Goal: Information Seeking & Learning: Learn about a topic

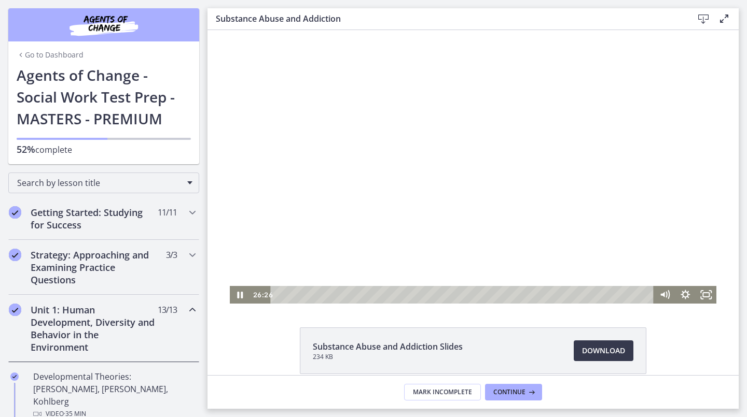
click at [462, 145] on div at bounding box center [473, 167] width 487 height 274
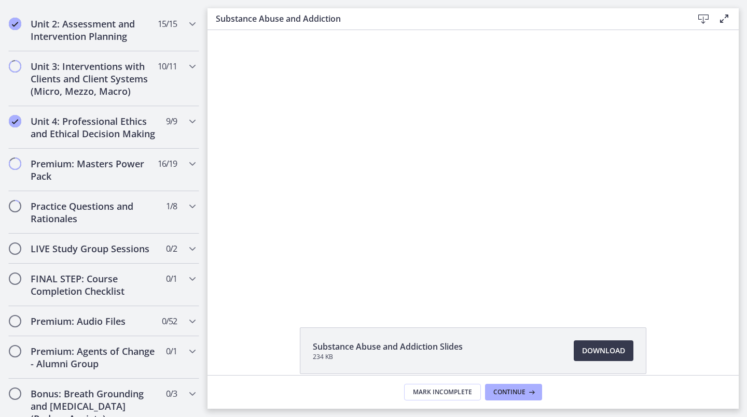
scroll to position [830, 0]
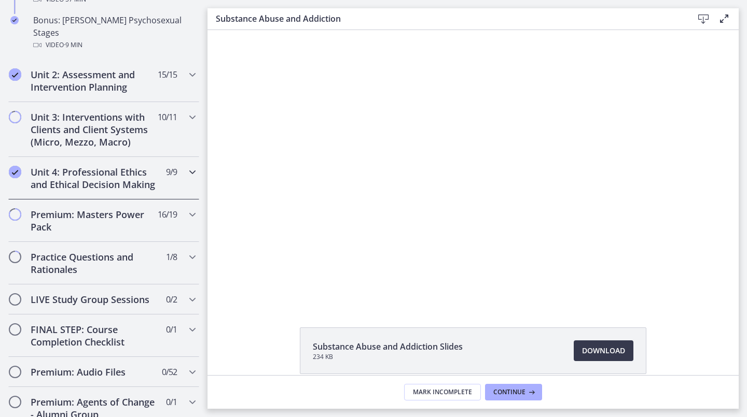
click at [171, 160] on div "Unit 4: Professional Ethics and Ethical Decision Making 9 / 9 Completed" at bounding box center [103, 178] width 191 height 43
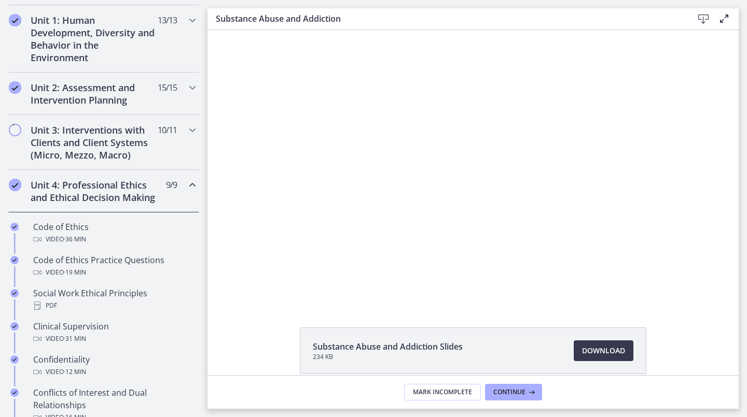
scroll to position [289, 0]
click at [139, 132] on h2 "Unit 3: Interventions with Clients and Client Systems (Micro, Mezzo, Macro)" at bounding box center [94, 142] width 127 height 37
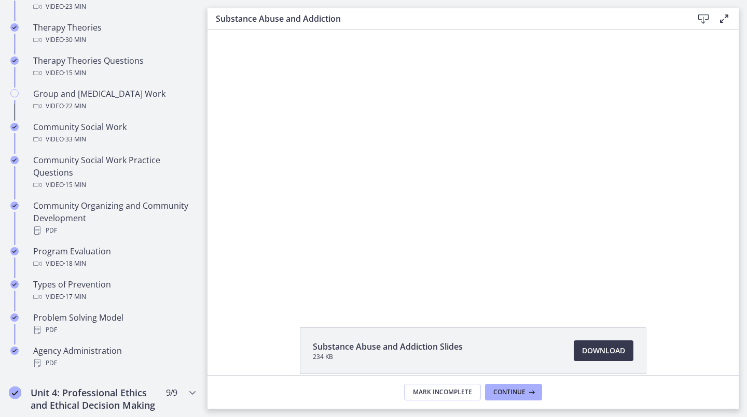
scroll to position [445, 0]
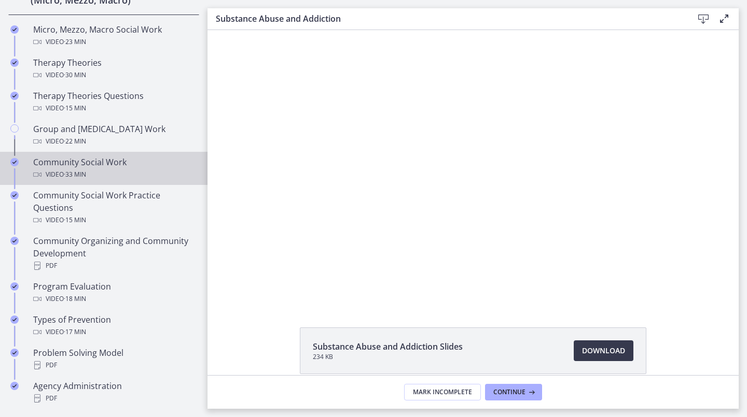
click at [131, 180] on link "Community Social Work Video · 33 min" at bounding box center [103, 168] width 207 height 33
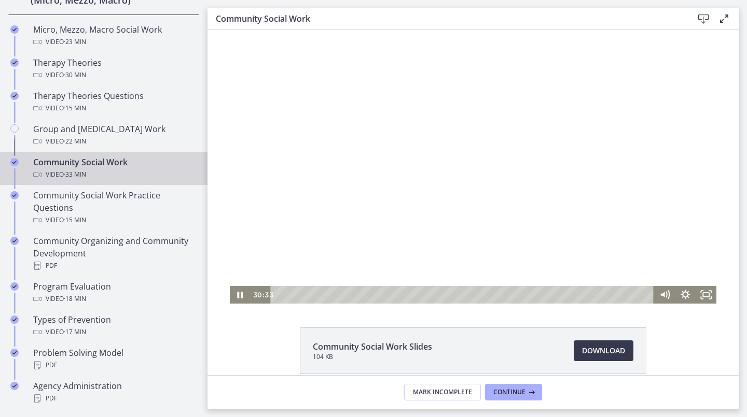
click at [598, 273] on div at bounding box center [473, 167] width 487 height 274
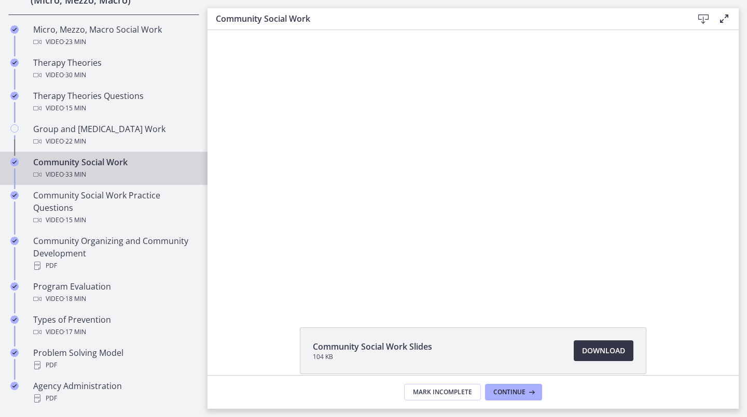
click at [605, 352] on span "Download Opens in a new window" at bounding box center [603, 351] width 43 height 12
